Goal: Task Accomplishment & Management: Manage account settings

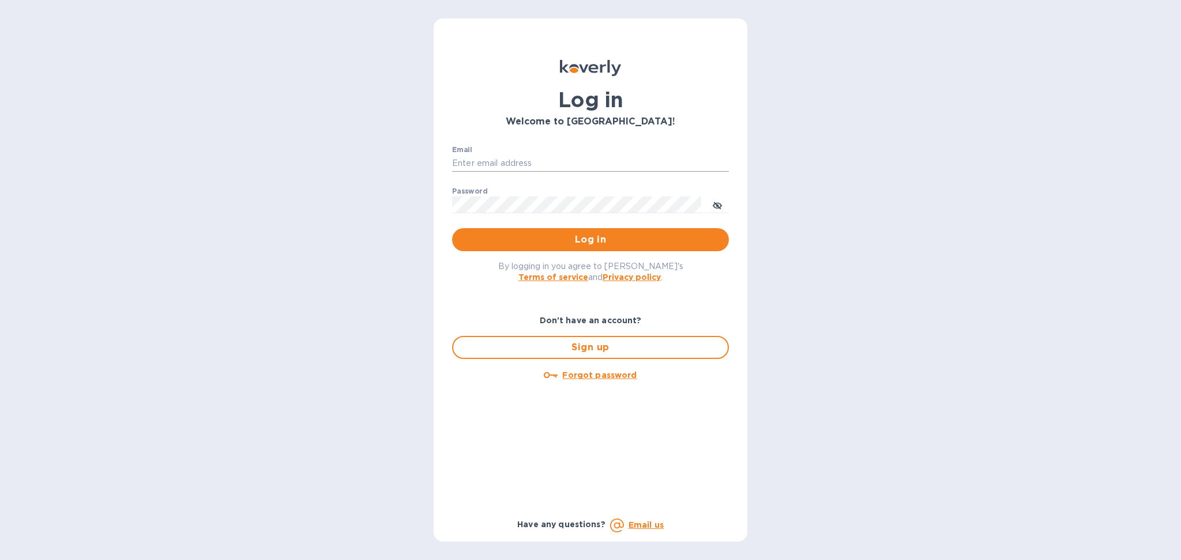
click at [529, 157] on input "Email" at bounding box center [590, 163] width 277 height 17
type input "alexis@lookoutgl.com"
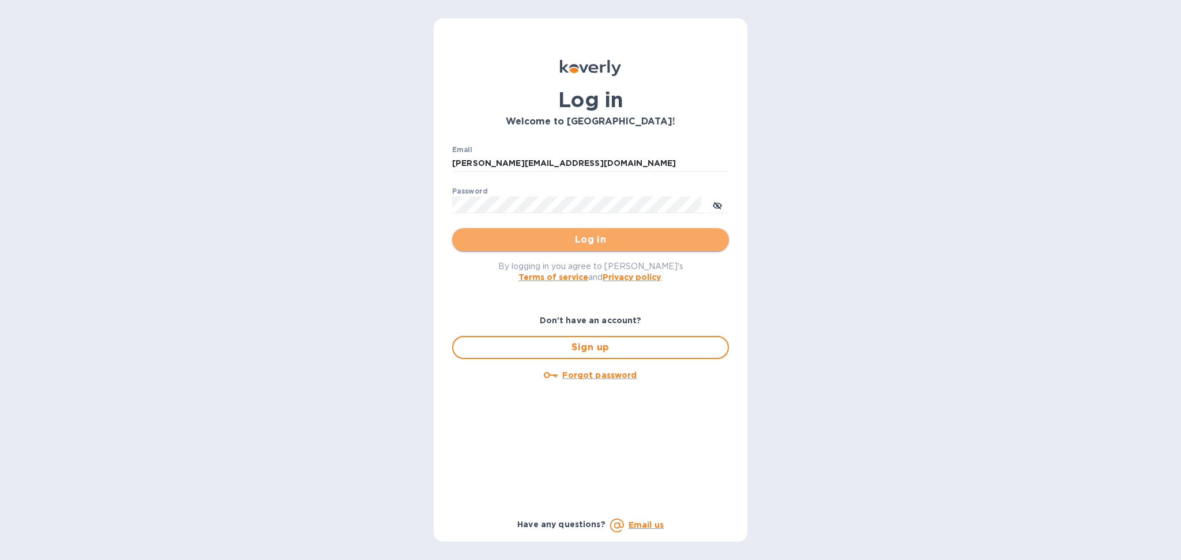
click at [583, 240] on span "Log in" at bounding box center [590, 240] width 258 height 14
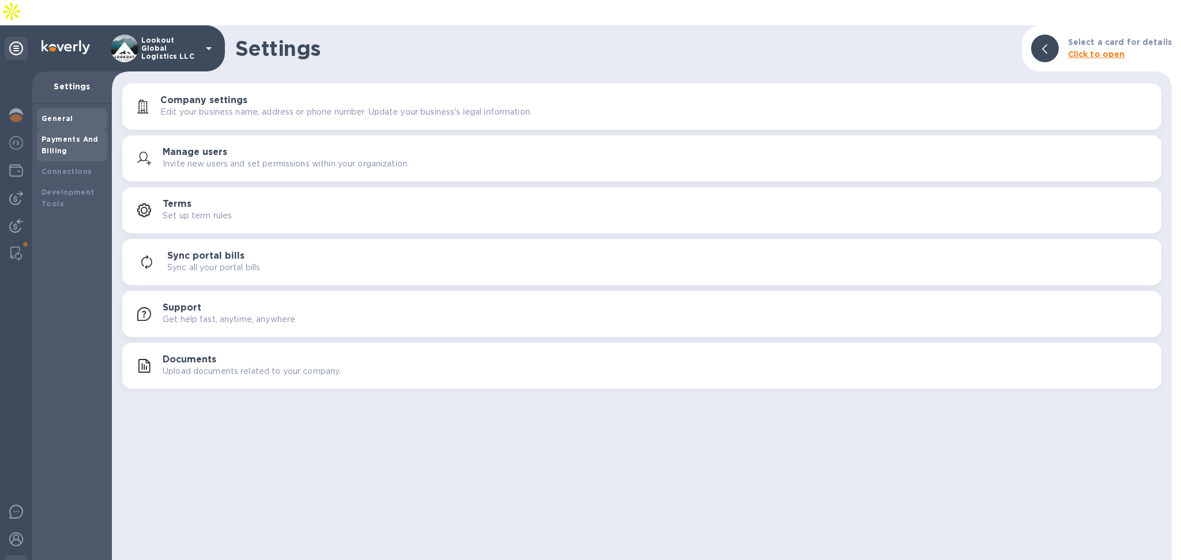
click at [53, 135] on b "Payments And Billing" at bounding box center [70, 145] width 57 height 20
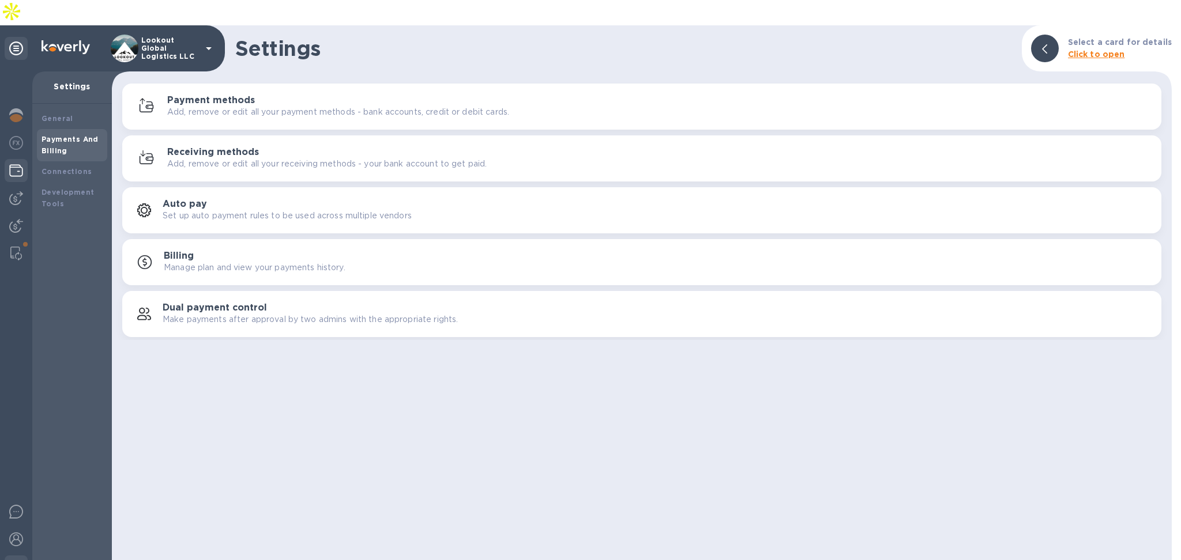
click at [20, 164] on img at bounding box center [16, 171] width 14 height 14
